Goal: Information Seeking & Learning: Learn about a topic

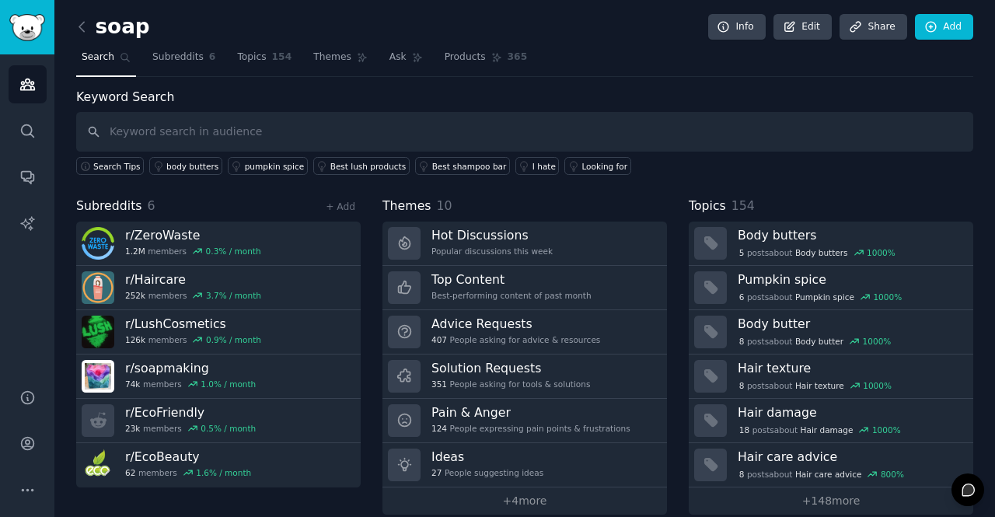
scroll to position [16, 0]
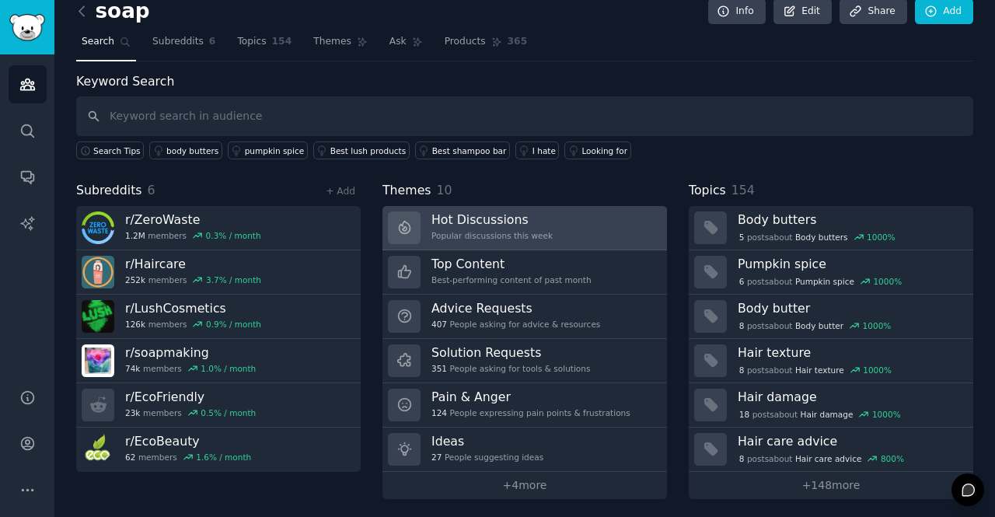
click at [451, 235] on div "Popular discussions this week" at bounding box center [492, 235] width 121 height 11
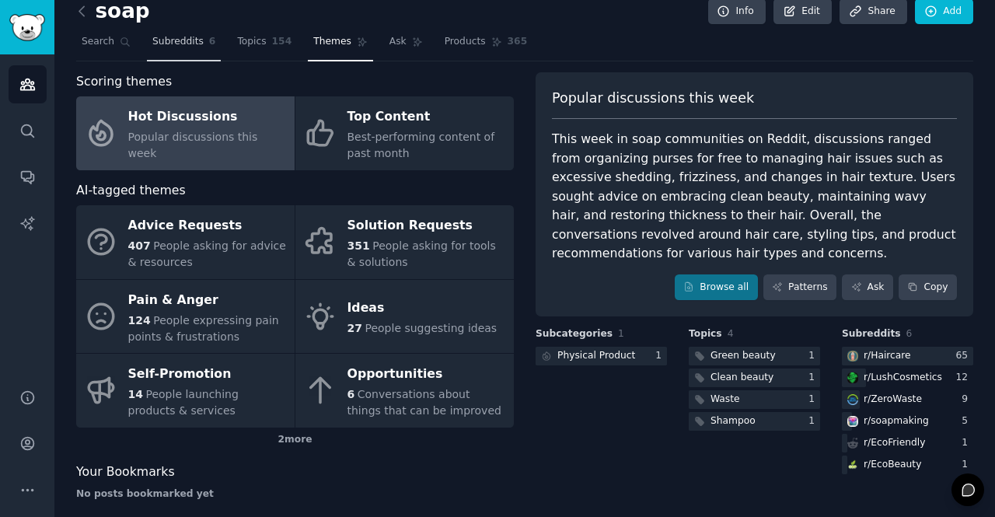
click at [183, 47] on span "Subreddits" at bounding box center [177, 42] width 51 height 14
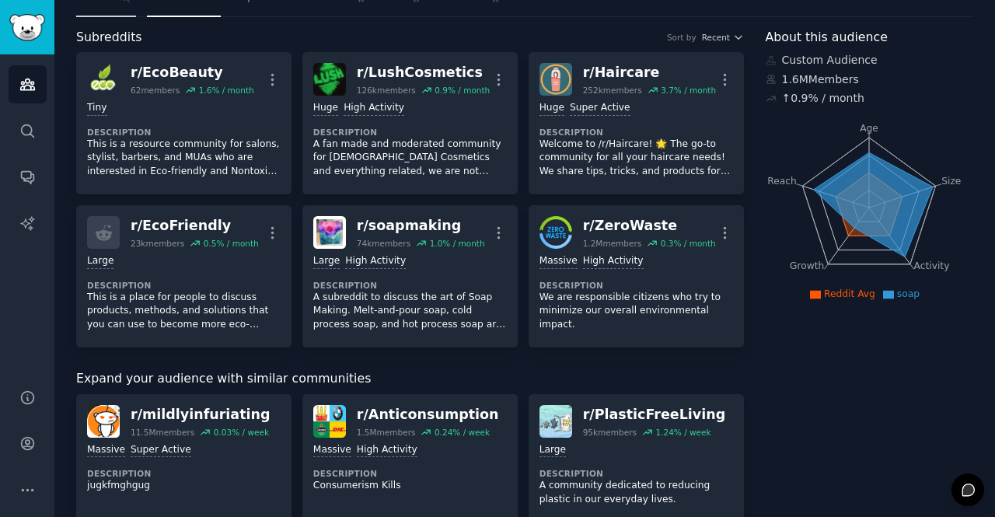
scroll to position [4, 0]
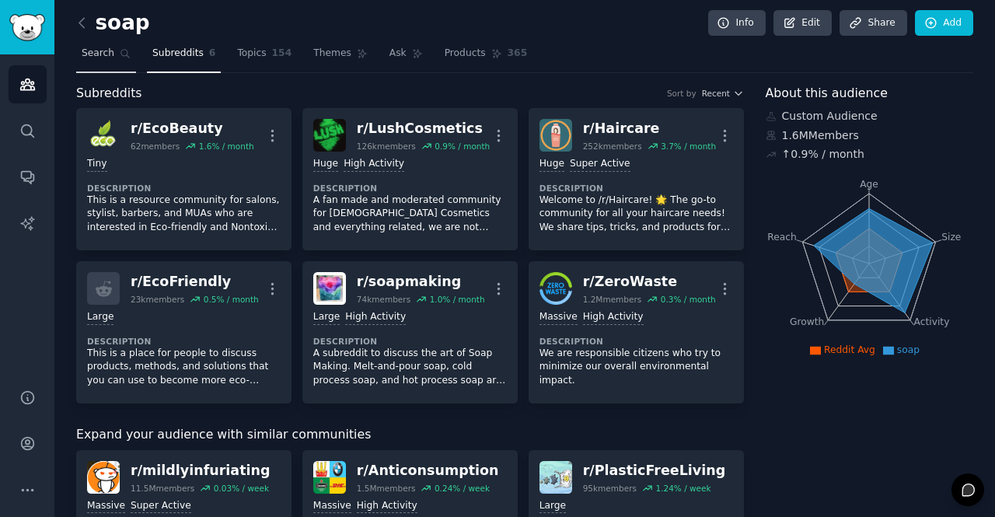
click at [96, 55] on span "Search" at bounding box center [98, 54] width 33 height 14
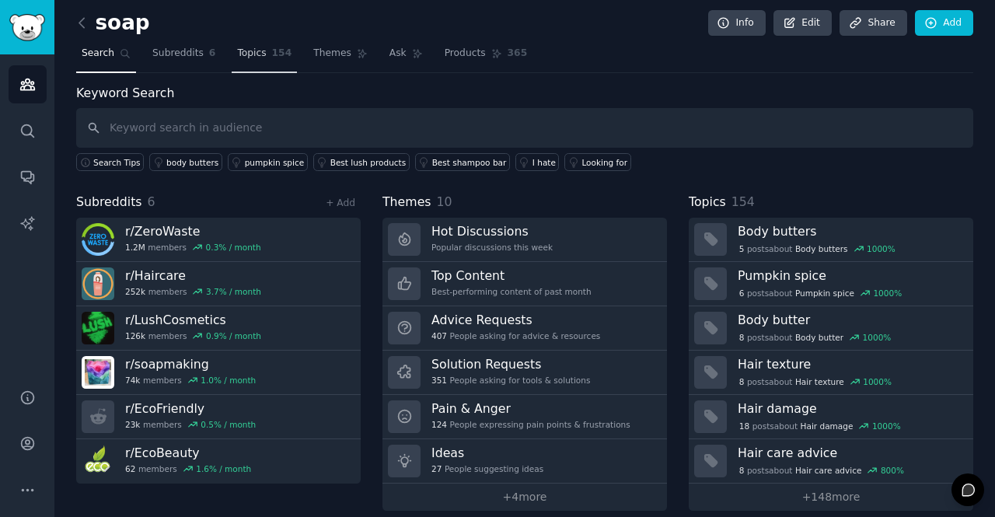
click at [238, 44] on link "Topics 154" at bounding box center [264, 57] width 65 height 32
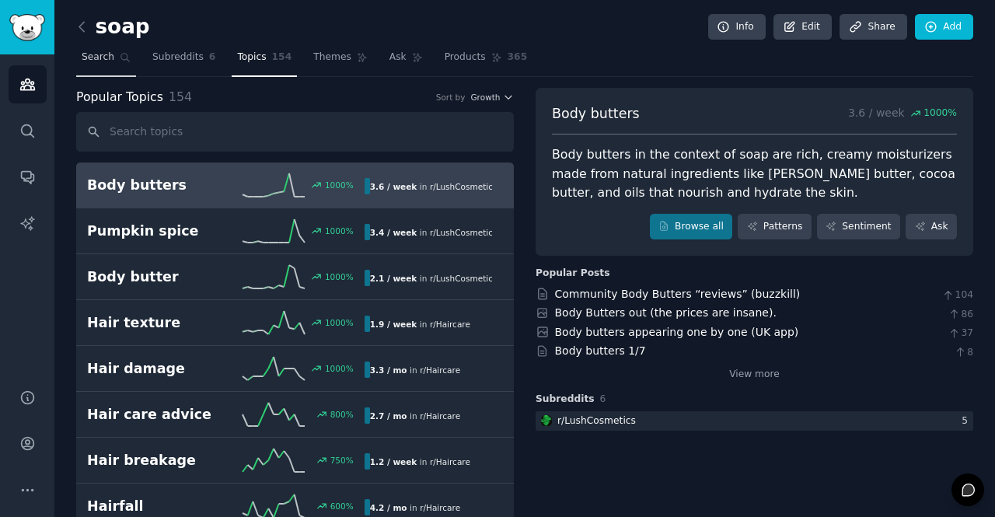
click at [107, 54] on span "Search" at bounding box center [98, 58] width 33 height 14
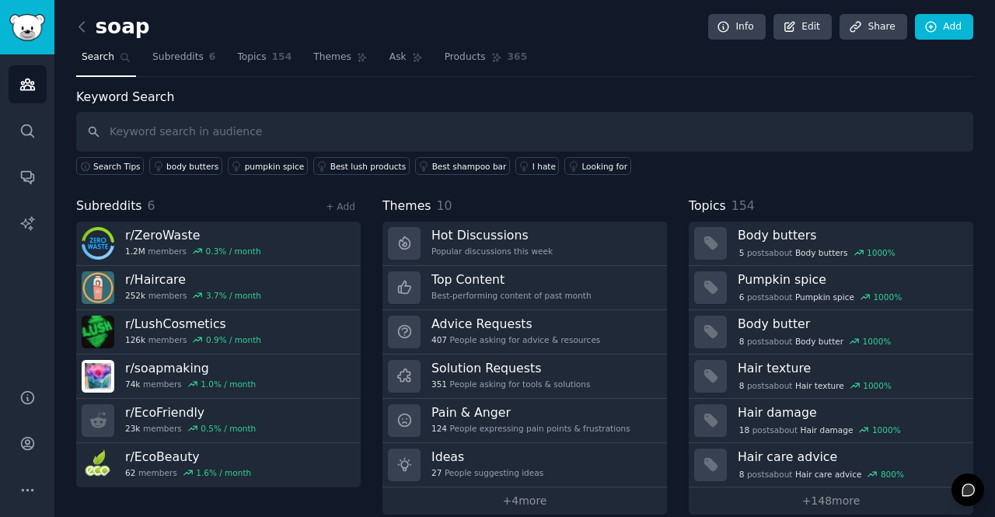
scroll to position [16, 0]
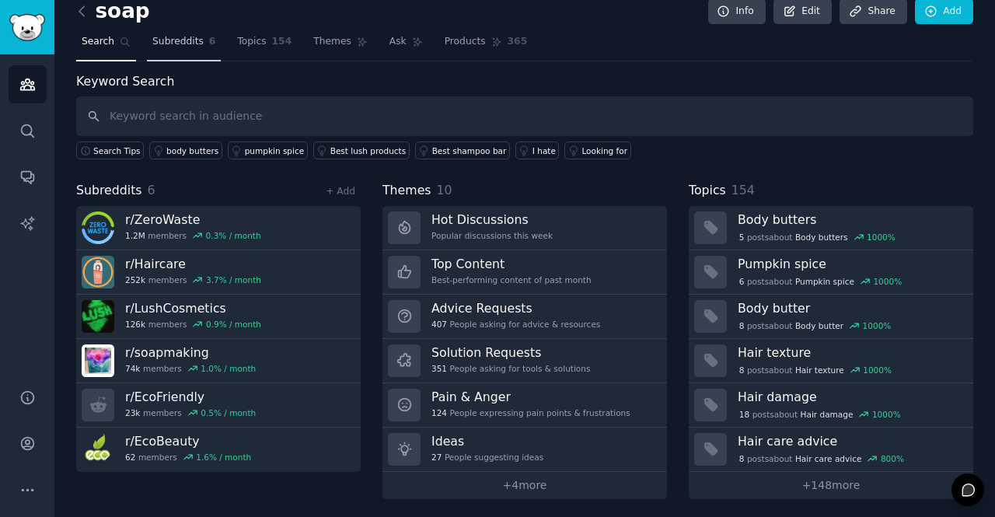
click at [180, 42] on span "Subreddits" at bounding box center [177, 42] width 51 height 14
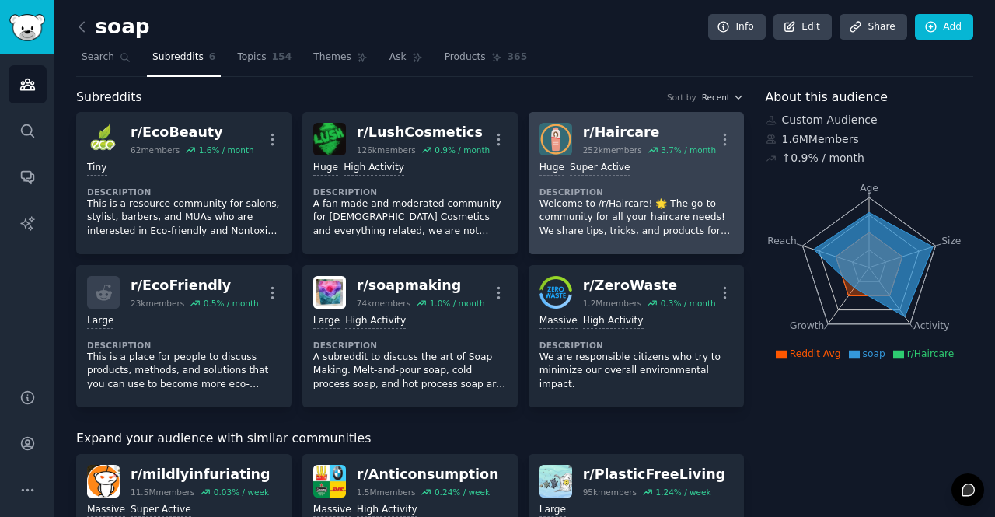
click at [588, 121] on link "r/ Haircare 252k members 3.7 % / month More Huge Super Active Description Welco…" at bounding box center [636, 183] width 215 height 142
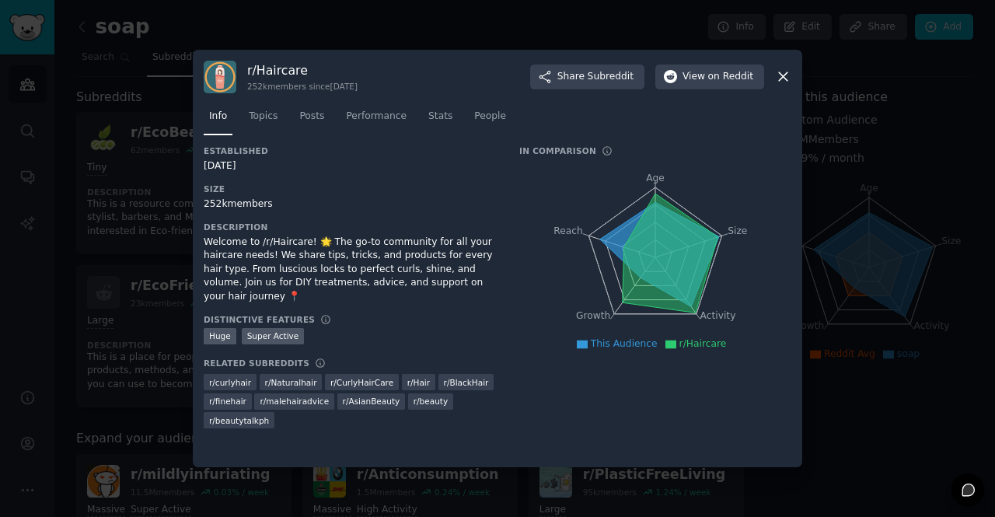
click at [779, 73] on icon at bounding box center [783, 77] width 9 height 9
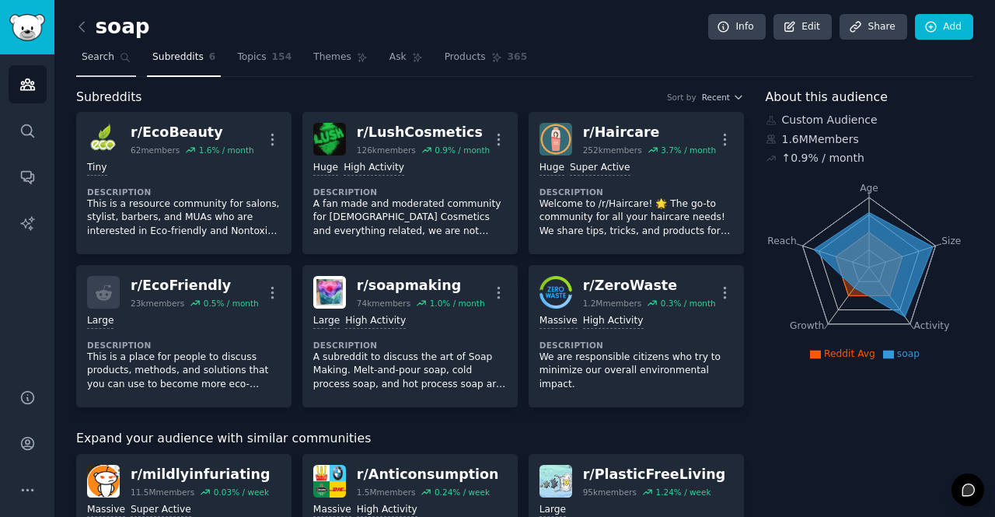
click at [90, 57] on span "Search" at bounding box center [98, 58] width 33 height 14
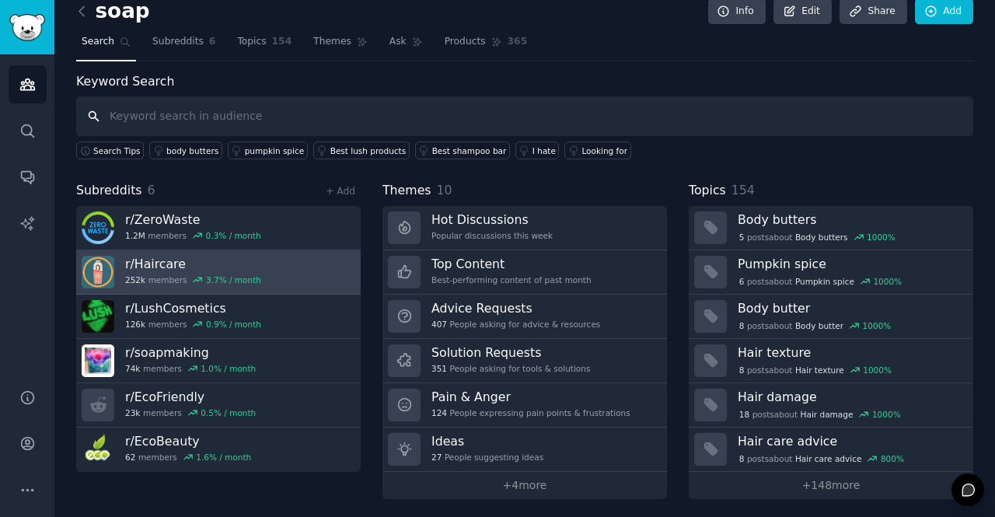
scroll to position [11, 0]
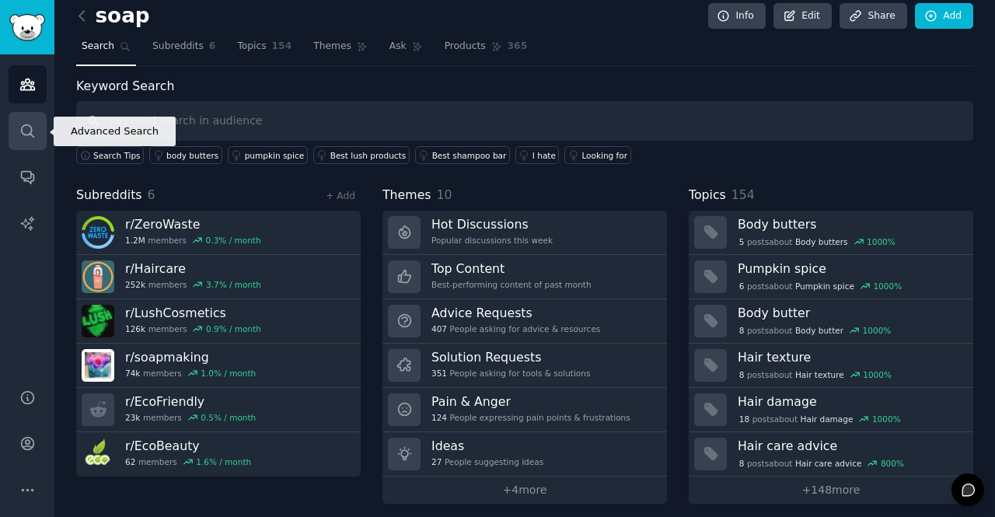
click at [33, 135] on icon "Sidebar" at bounding box center [27, 131] width 16 height 16
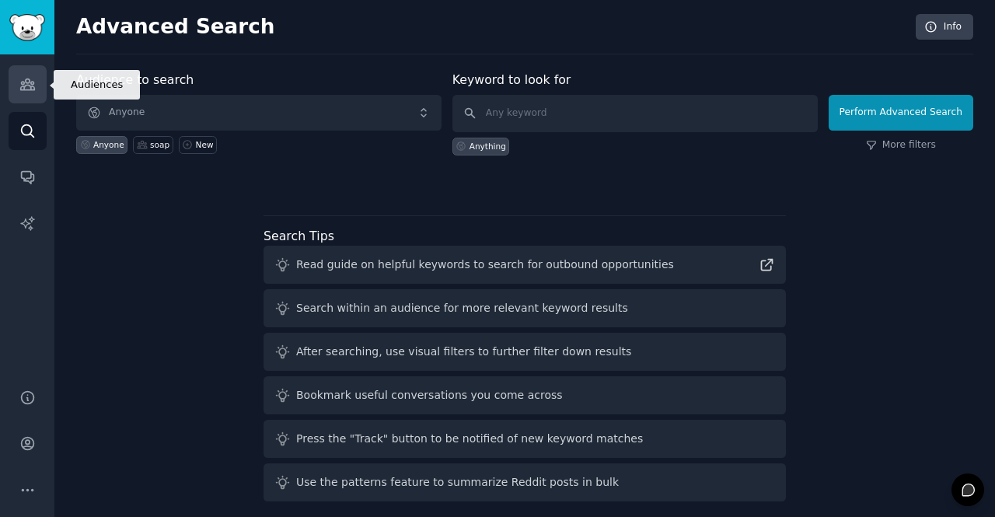
click at [33, 79] on icon "Sidebar" at bounding box center [27, 84] width 16 height 16
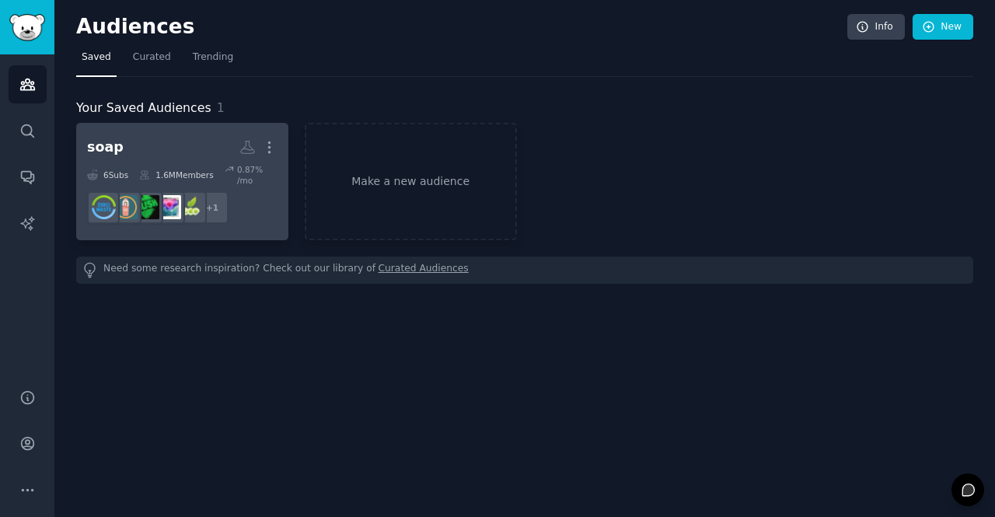
click at [193, 149] on h2 "soap More" at bounding box center [182, 147] width 190 height 27
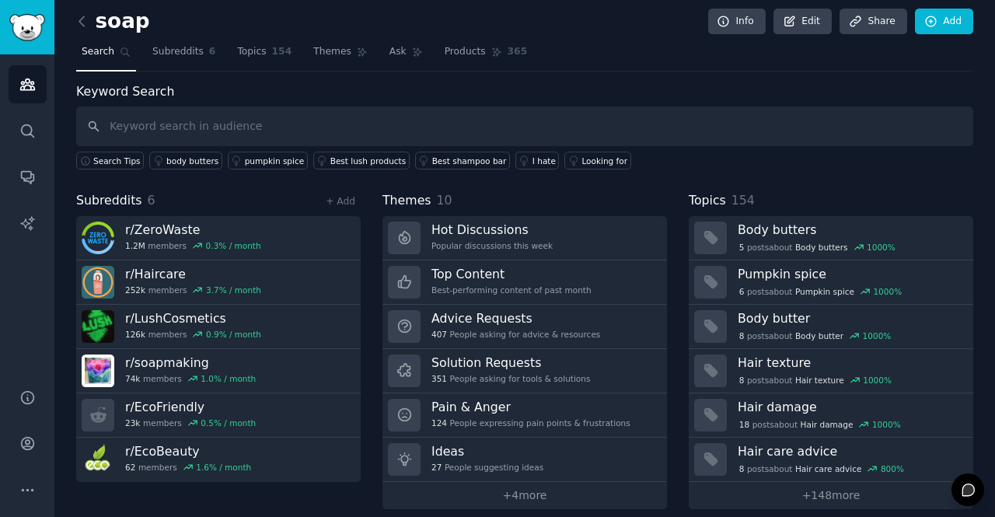
scroll to position [16, 0]
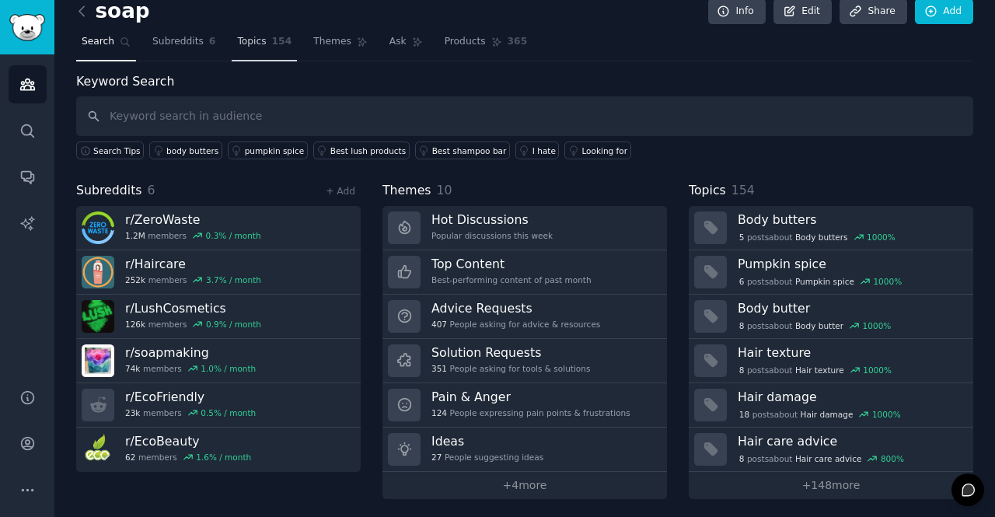
click at [250, 44] on span "Topics" at bounding box center [251, 42] width 29 height 14
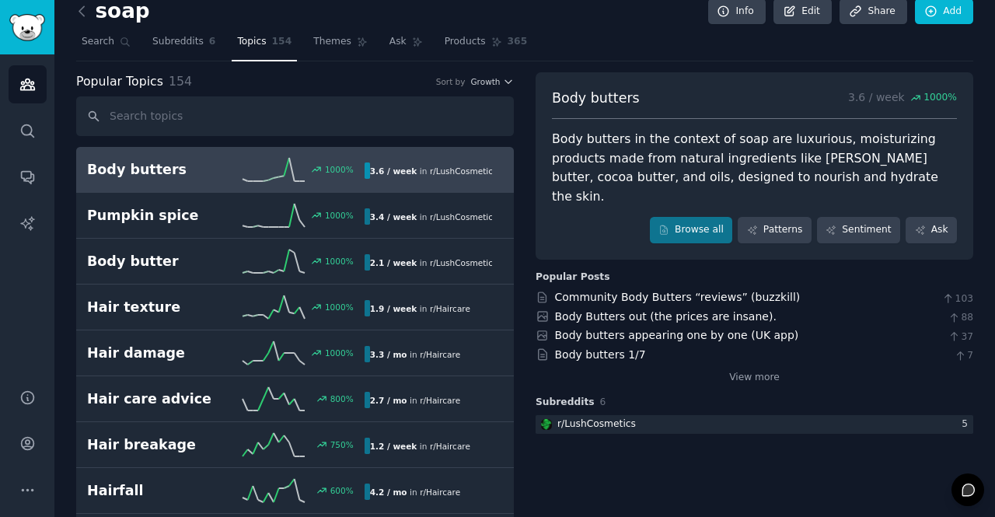
click at [232, 153] on link "Body butters 1000 % 3.6 / week in r/ LushCosmetics 1000% increase in mentions r…" at bounding box center [295, 170] width 438 height 46
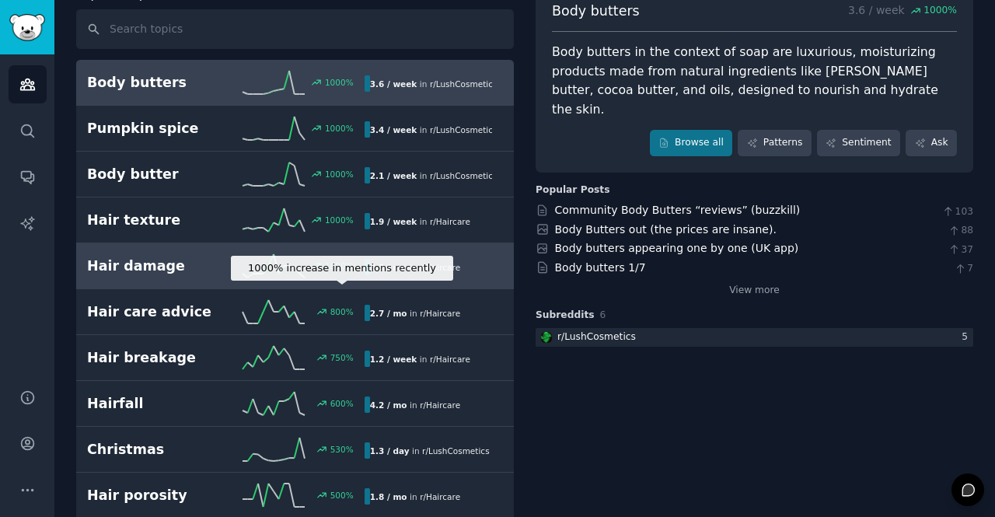
scroll to position [102, 0]
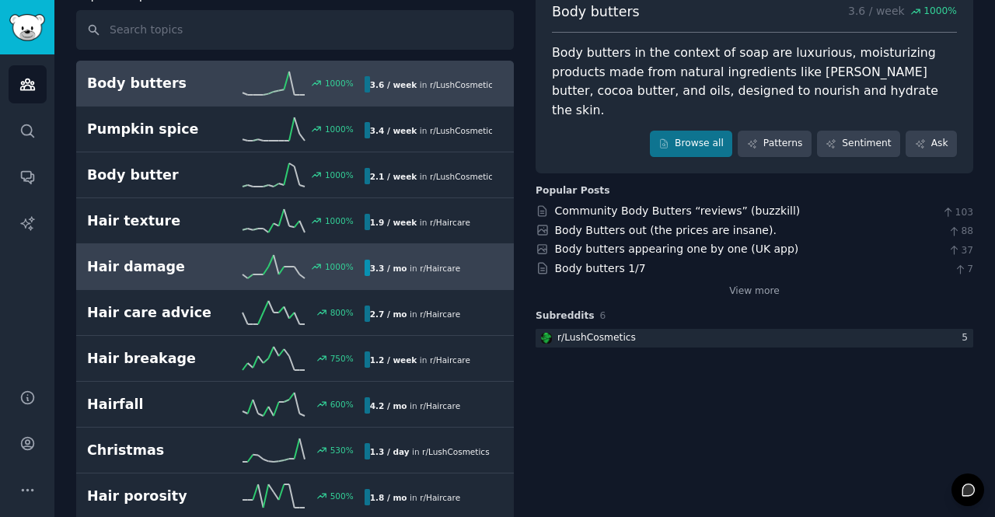
click at [165, 255] on div "Hair damage 1000 % 3.3 / mo in r/ Haircare 1000% increase in mentions recently" at bounding box center [295, 266] width 416 height 23
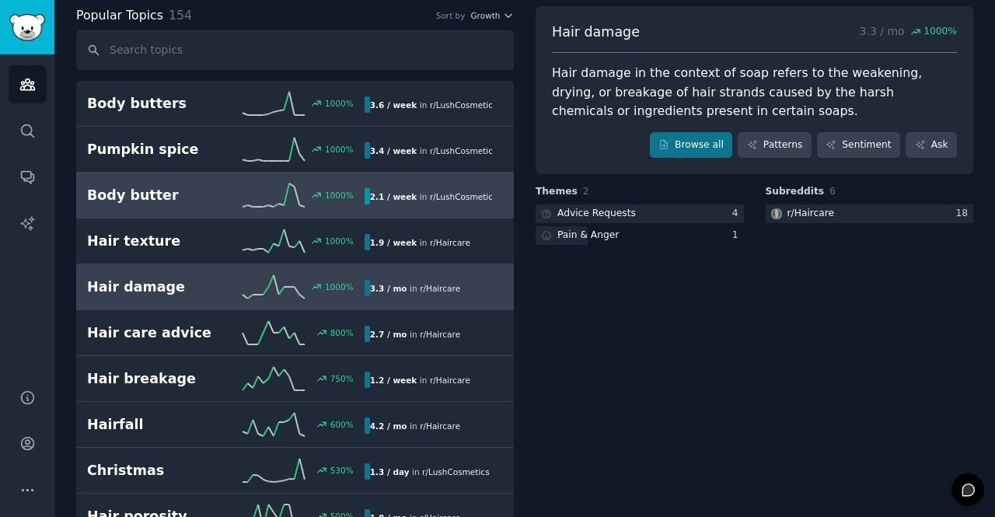
scroll to position [108, 0]
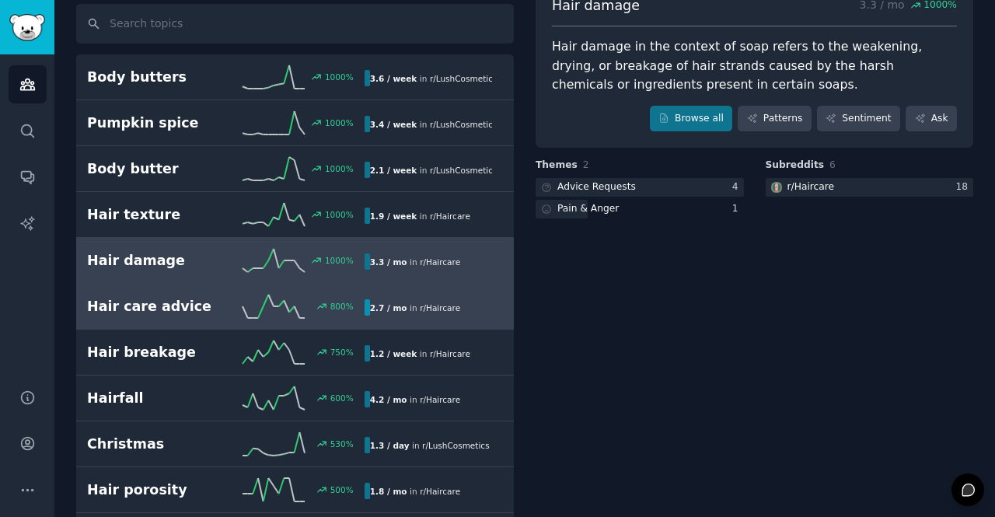
click at [193, 307] on h2 "Hair care advice" at bounding box center [156, 306] width 138 height 19
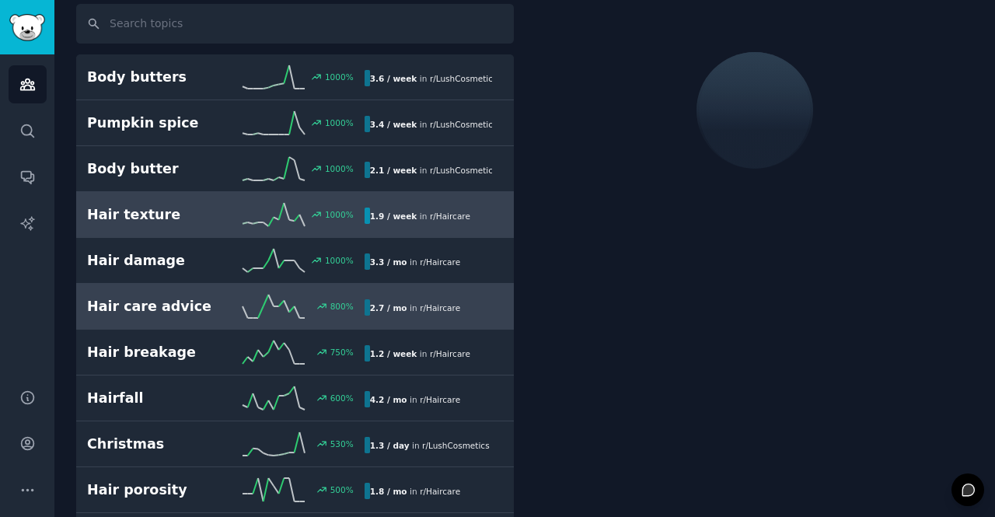
click at [195, 217] on h2 "Hair texture" at bounding box center [156, 214] width 138 height 19
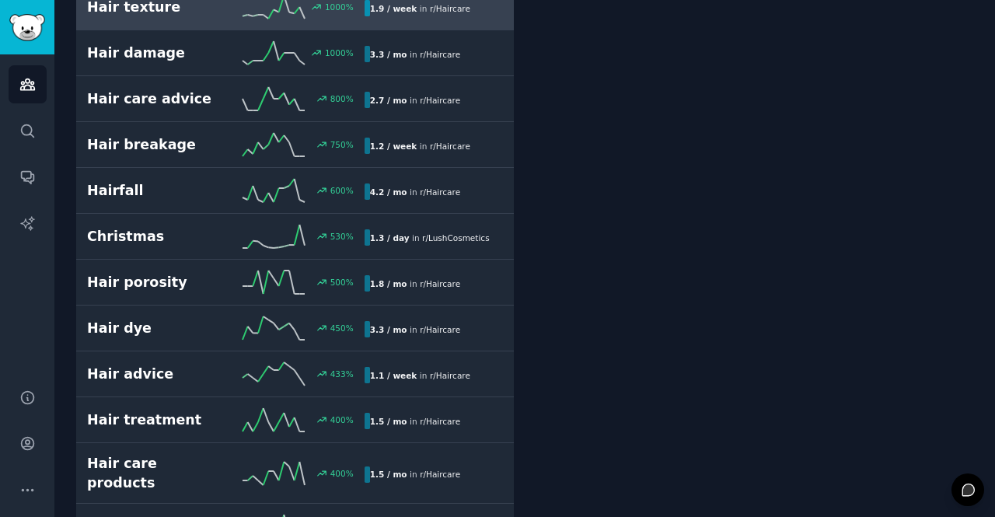
scroll to position [352, 0]
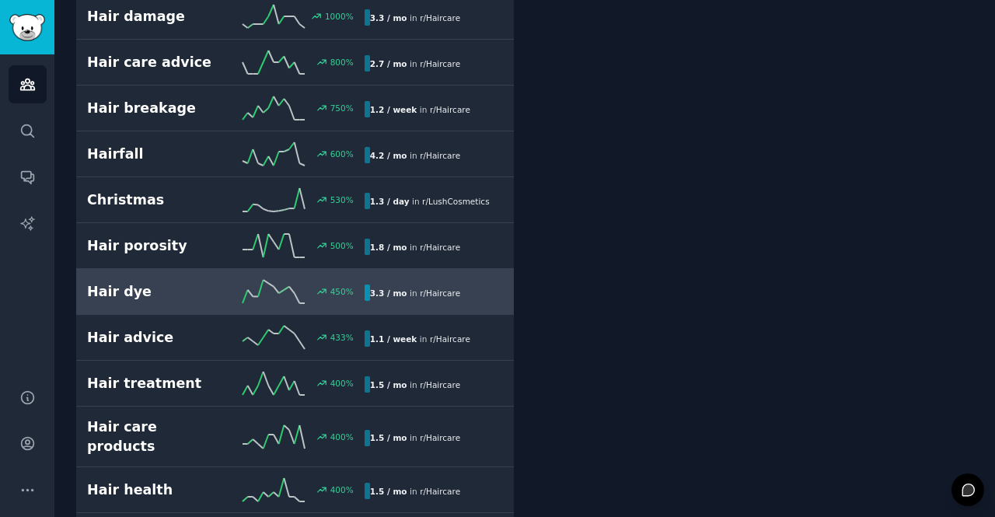
click at [159, 292] on h2 "Hair dye" at bounding box center [156, 291] width 138 height 19
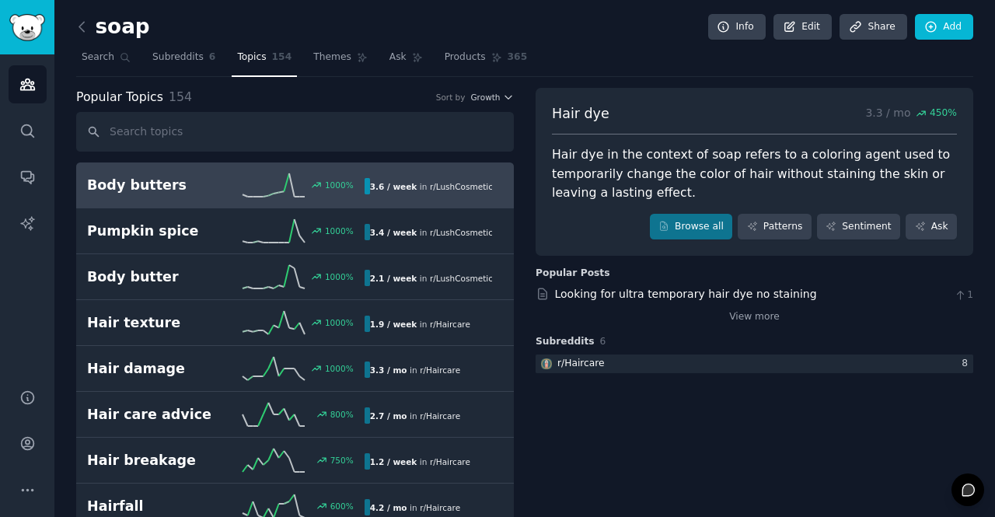
click at [187, 192] on h2 "Body butters" at bounding box center [156, 185] width 138 height 19
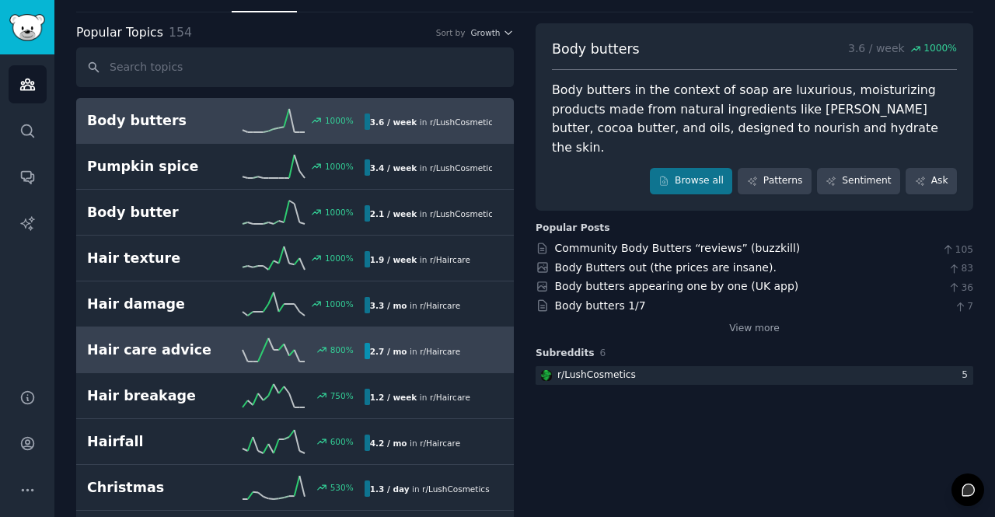
scroll to position [68, 0]
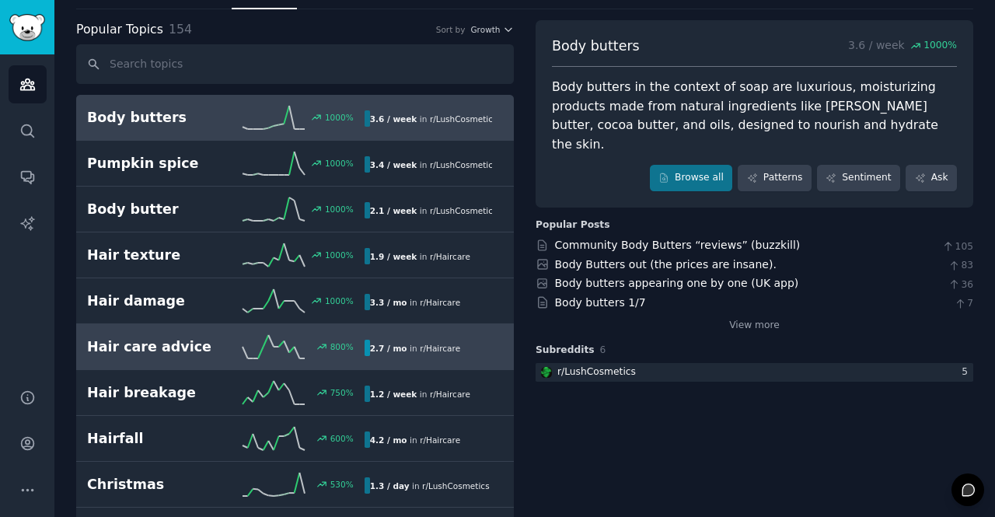
click at [164, 362] on link "Hair care advice 800 % 2.7 / mo in r/ Haircare" at bounding box center [295, 347] width 438 height 46
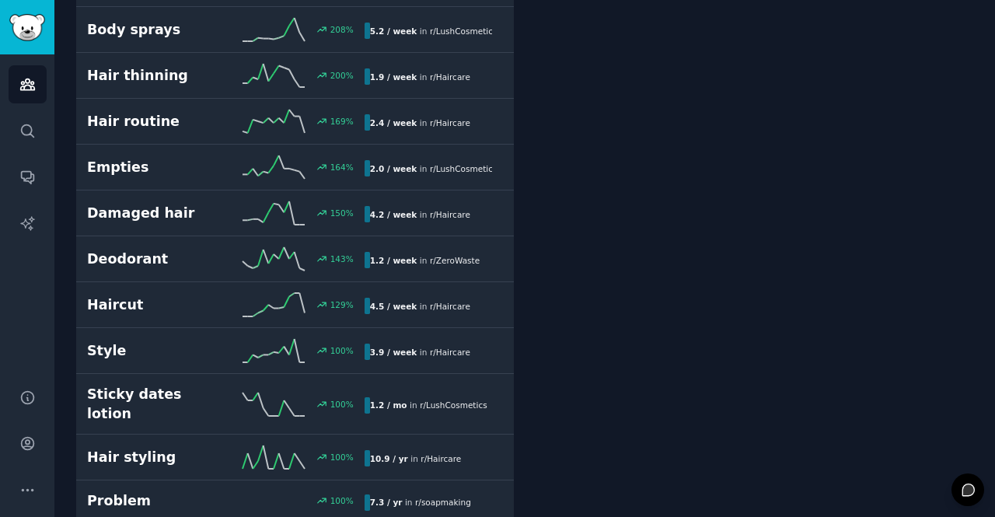
scroll to position [1154, 0]
